Goal: Check status: Check status

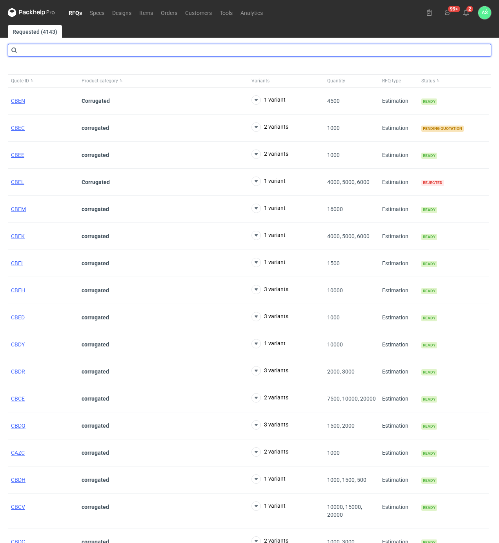
click at [62, 48] on input "text" at bounding box center [250, 50] width 484 height 13
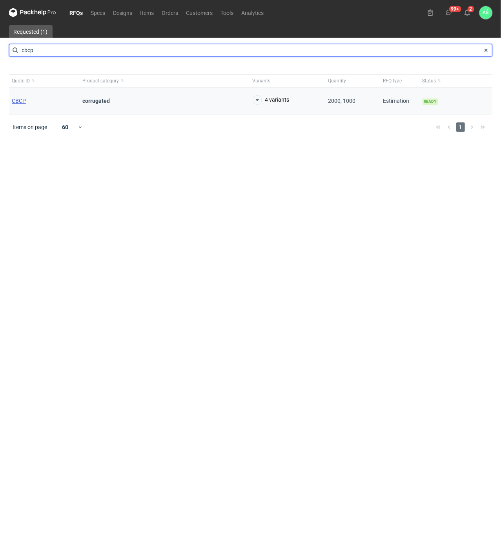
type input "cbcp"
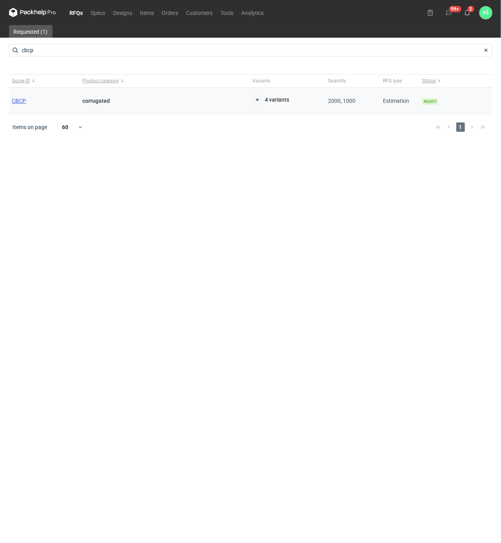
click at [22, 104] on span "CBCP" at bounding box center [19, 101] width 14 height 6
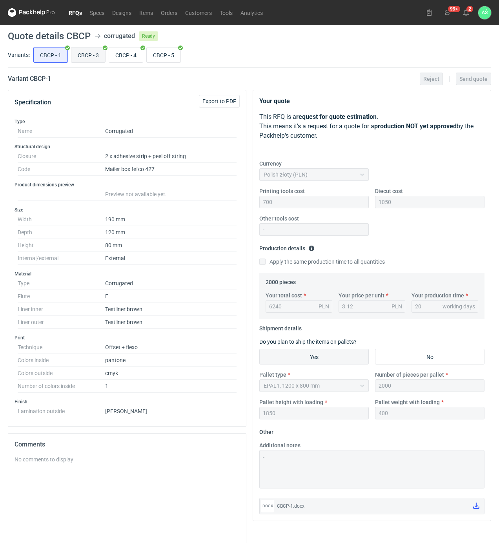
click at [76, 60] on input "CBCP - 3" at bounding box center [88, 55] width 34 height 15
radio input "true"
click at [109, 54] on label "CBCP - 4" at bounding box center [126, 55] width 35 height 16
click at [109, 54] on input "CBCP - 4" at bounding box center [126, 55] width 34 height 15
radio input "true"
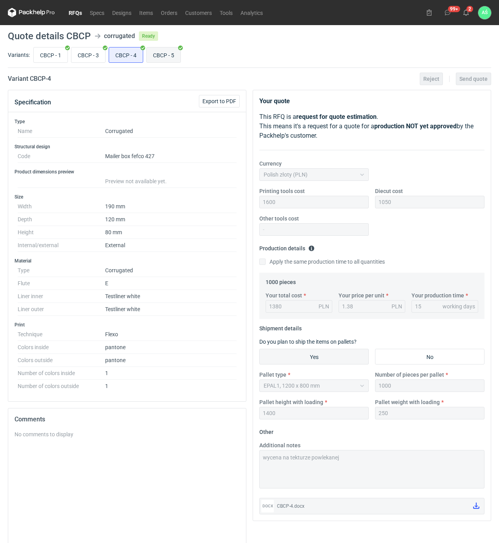
click at [164, 54] on input "CBCP - 5" at bounding box center [164, 55] width 34 height 15
radio input "true"
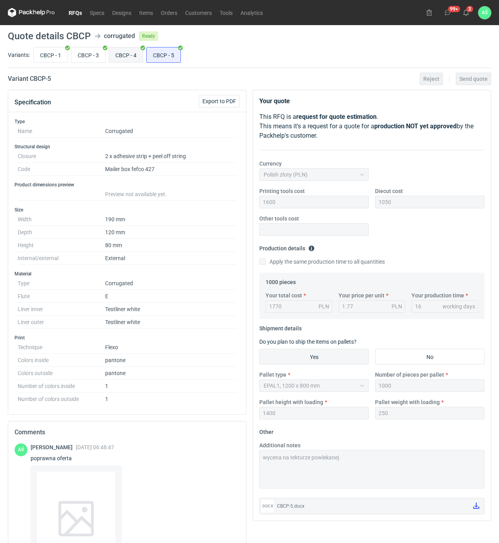
click at [130, 56] on input "CBCP - 4" at bounding box center [126, 55] width 34 height 15
radio input "true"
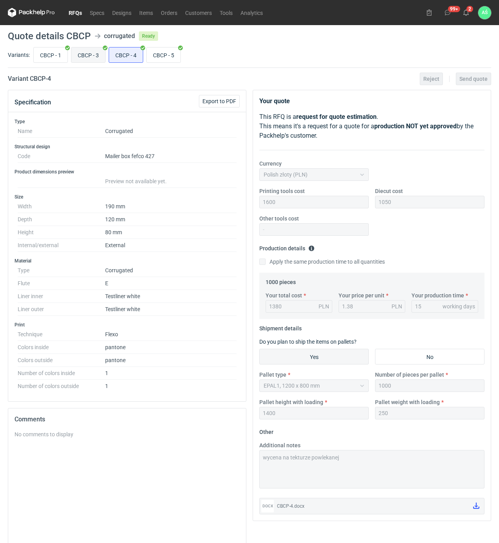
click at [88, 52] on input "CBCP - 3" at bounding box center [88, 55] width 34 height 15
radio input "true"
